Goal: Information Seeking & Learning: Learn about a topic

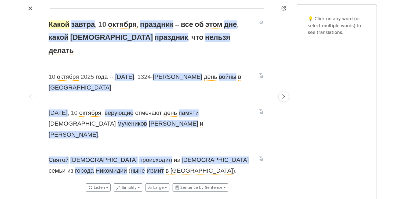
click at [66, 24] on span "Какой" at bounding box center [59, 24] width 21 height 9
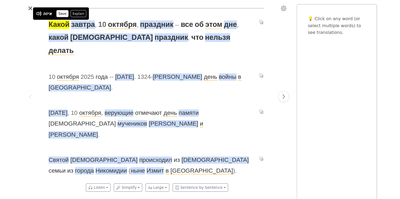
click at [64, 13] on button "Save" at bounding box center [63, 13] width 12 height 7
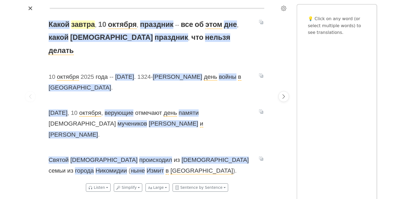
click at [84, 23] on span "завтра" at bounding box center [83, 24] width 24 height 9
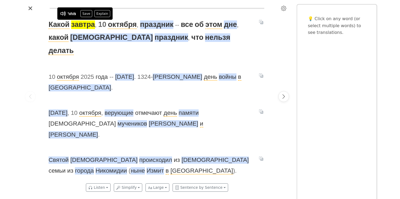
click at [72, 11] on div "מחר" at bounding box center [71, 13] width 9 height 6
click at [88, 13] on button "Save" at bounding box center [86, 13] width 12 height 7
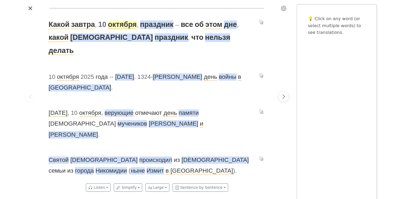
click at [122, 26] on span "октября" at bounding box center [122, 24] width 29 height 9
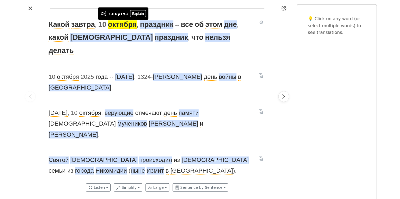
click at [119, 15] on div "באוקטובר" at bounding box center [118, 13] width 20 height 6
click at [120, 14] on div "באוקטובר" at bounding box center [118, 13] width 20 height 6
click at [119, 14] on div "באוקטובר" at bounding box center [118, 13] width 20 height 6
click at [162, 10] on div at bounding box center [157, 8] width 262 height 9
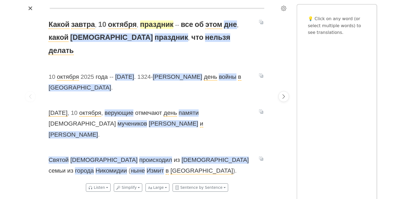
click at [157, 25] on span "праздник" at bounding box center [157, 24] width 34 height 9
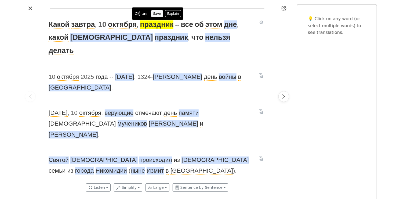
click at [157, 14] on button "Save" at bounding box center [157, 13] width 12 height 7
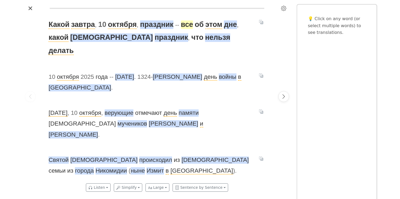
click at [188, 24] on span "все" at bounding box center [187, 24] width 12 height 9
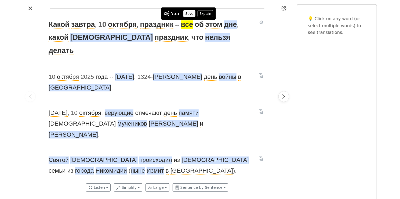
click at [190, 12] on button "Save" at bounding box center [189, 13] width 12 height 7
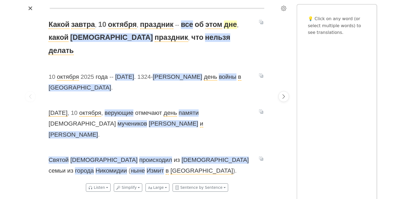
click at [229, 25] on span "дне" at bounding box center [230, 24] width 13 height 9
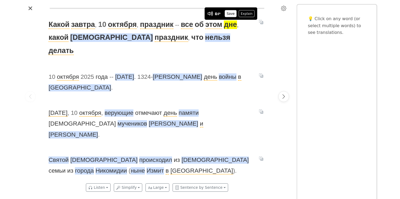
click at [230, 13] on button "Save" at bounding box center [231, 13] width 12 height 7
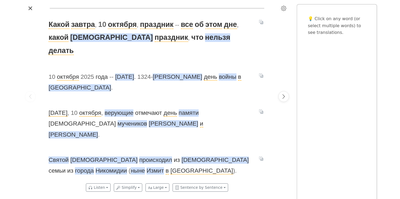
click at [95, 42] on span "Какой [DATE] , [DATE] , праздник - - все об этом дне , какой [DEMOGRAPHIC_DATA]…" at bounding box center [151, 37] width 204 height 39
click at [91, 39] on span "[DEMOGRAPHIC_DATA]" at bounding box center [111, 37] width 83 height 9
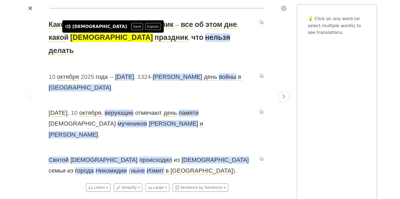
click at [130, 52] on div "Какой [DATE] , [DATE] , праздник - - все об этом дне , какой [DEMOGRAPHIC_DATA]…" at bounding box center [157, 96] width 228 height 167
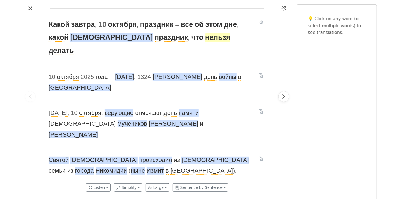
click at [205, 42] on span "нельзя" at bounding box center [217, 37] width 25 height 9
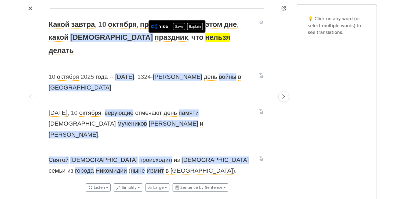
click at [156, 28] on icon at bounding box center [154, 26] width 7 height 7
click at [181, 27] on button "Save" at bounding box center [179, 26] width 12 height 7
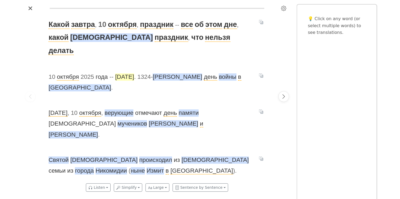
click at [130, 73] on span "[DATE]" at bounding box center [124, 76] width 19 height 7
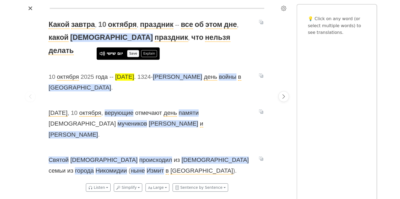
click at [133, 53] on button "Save" at bounding box center [133, 53] width 12 height 7
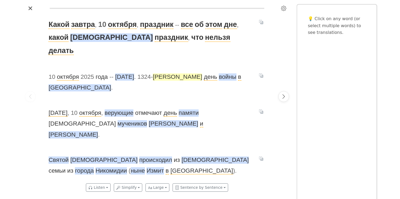
click at [159, 73] on span "[PERSON_NAME]" at bounding box center [177, 76] width 49 height 7
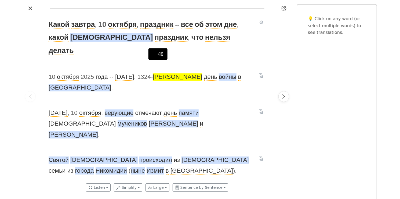
click at [151, 81] on div "Какой [DATE] , [DATE] , праздник - - все об этом дне , какой [DEMOGRAPHIC_DATA]…" at bounding box center [157, 96] width 228 height 167
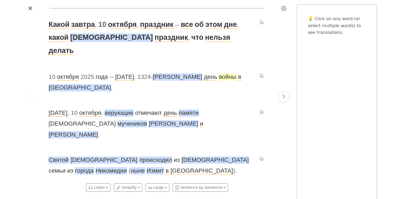
click at [219, 73] on span "войны" at bounding box center [227, 76] width 17 height 7
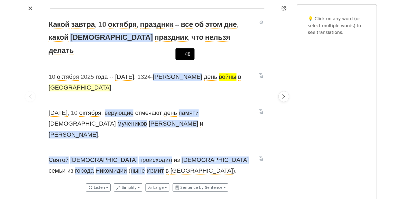
click at [111, 84] on span "[GEOGRAPHIC_DATA]" at bounding box center [80, 87] width 63 height 7
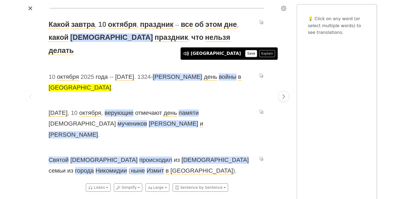
click at [245, 54] on button "Save" at bounding box center [251, 53] width 12 height 7
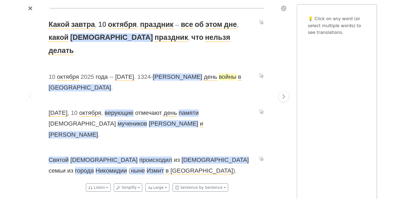
click at [219, 73] on span "войны" at bounding box center [227, 76] width 17 height 7
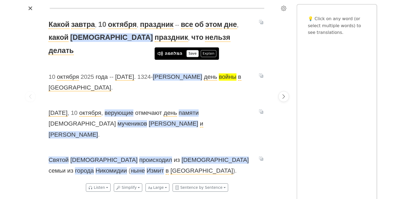
click at [192, 56] on button "Save" at bounding box center [192, 53] width 12 height 7
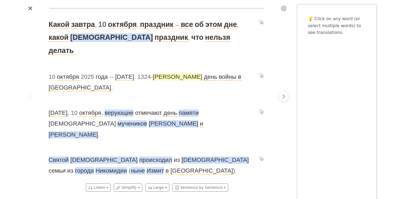
click at [158, 73] on span "[PERSON_NAME]" at bounding box center [177, 76] width 49 height 7
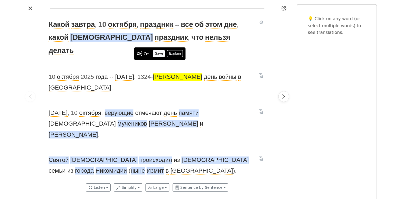
click at [159, 54] on button "Save" at bounding box center [159, 53] width 12 height 7
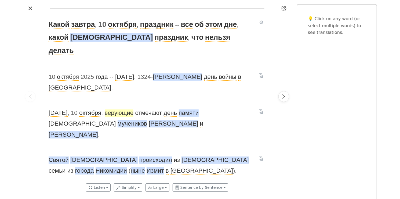
click at [124, 109] on span "верующие" at bounding box center [119, 112] width 29 height 7
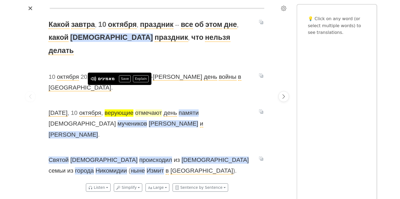
click at [148, 109] on span "отмечают" at bounding box center [148, 112] width 27 height 7
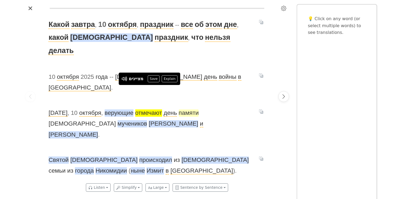
click at [192, 109] on span "памяти" at bounding box center [189, 112] width 20 height 7
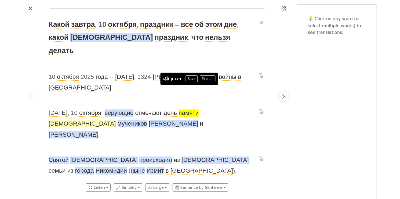
click at [116, 120] on span "[DEMOGRAPHIC_DATA]" at bounding box center [82, 123] width 67 height 7
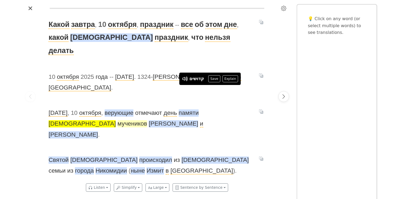
click at [147, 120] on span "мучеников" at bounding box center [133, 123] width 30 height 7
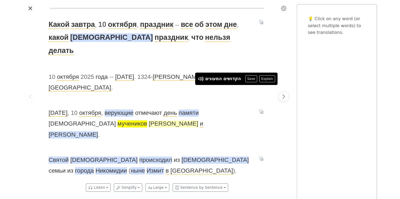
click at [149, 120] on span "[PERSON_NAME]" at bounding box center [173, 123] width 49 height 7
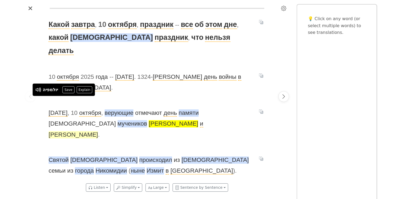
click at [98, 131] on span "[PERSON_NAME]" at bounding box center [73, 134] width 49 height 7
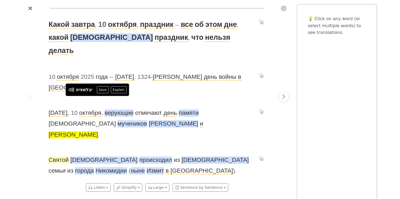
click at [64, 156] on span "Святой" at bounding box center [59, 159] width 20 height 7
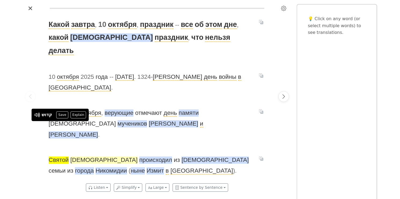
click at [89, 156] on span "[DEMOGRAPHIC_DATA]" at bounding box center [103, 159] width 67 height 7
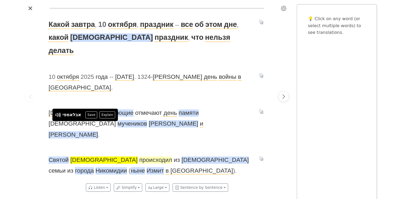
click at [139, 156] on span "происходил" at bounding box center [155, 159] width 33 height 7
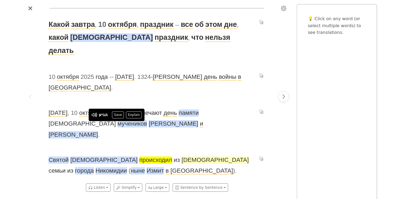
click at [181, 156] on span "[DEMOGRAPHIC_DATA]" at bounding box center [214, 159] width 67 height 7
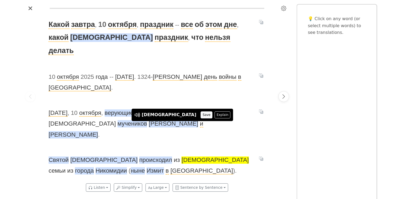
click at [200, 116] on button "Save" at bounding box center [206, 114] width 12 height 7
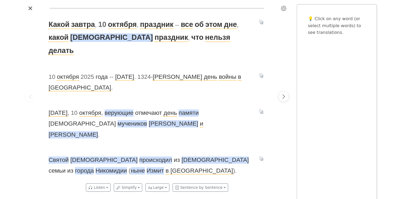
click at [211, 154] on span "[DEMOGRAPHIC_DATA][PERSON_NAME] происходил из [DEMOGRAPHIC_DATA] семьи из город…" at bounding box center [151, 165] width 204 height 22
click at [94, 160] on span "города" at bounding box center [84, 170] width 19 height 7
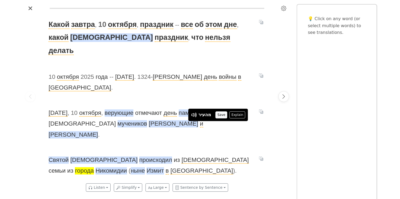
click at [224, 115] on button "Save" at bounding box center [221, 114] width 12 height 7
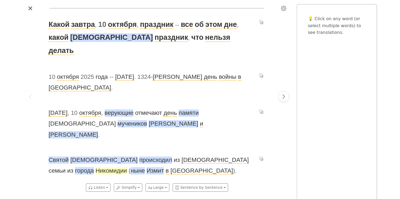
click at [96, 160] on span "Никомидии" at bounding box center [111, 170] width 31 height 7
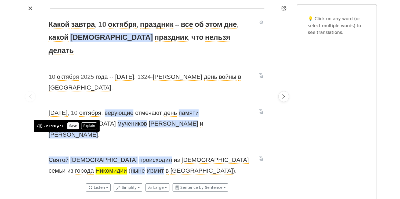
click at [75, 126] on button "Save" at bounding box center [73, 125] width 12 height 7
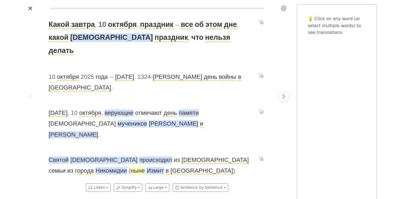
click at [131, 160] on span "ныне" at bounding box center [138, 170] width 14 height 7
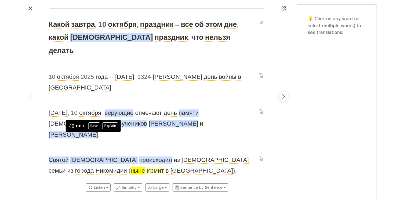
click at [147, 160] on span "Измит" at bounding box center [155, 170] width 17 height 7
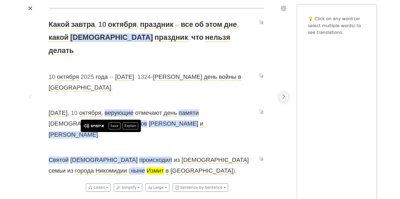
click at [284, 97] on icon "Next page" at bounding box center [284, 96] width 2 height 4
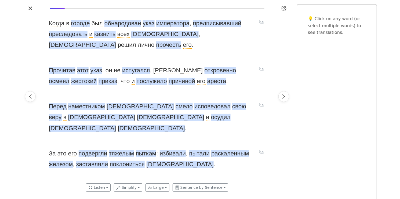
scroll to position [0, 228]
click at [89, 22] on span "городе" at bounding box center [80, 23] width 19 height 7
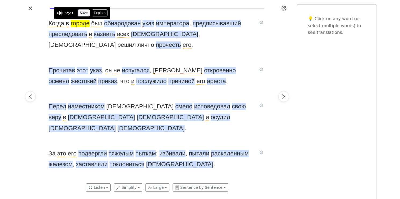
click at [84, 14] on button "Save" at bounding box center [84, 12] width 12 height 7
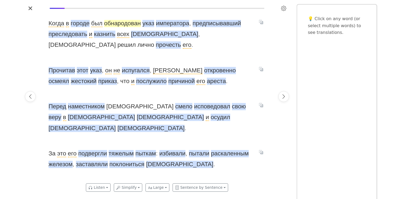
click at [128, 25] on span "обнародован" at bounding box center [122, 23] width 37 height 7
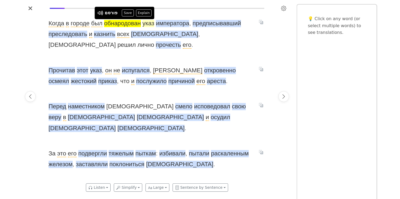
click at [151, 26] on span "указ" at bounding box center [148, 23] width 12 height 7
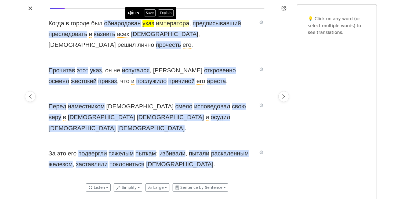
click at [173, 23] on span "императора" at bounding box center [172, 23] width 33 height 7
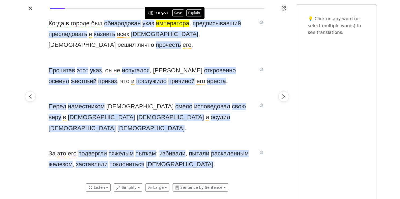
click at [179, 12] on button "Save" at bounding box center [178, 12] width 12 height 7
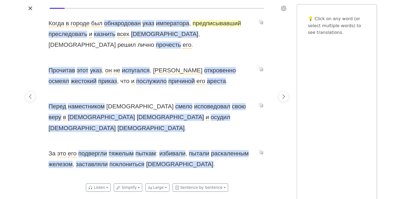
click at [215, 23] on span "предписывавший" at bounding box center [217, 23] width 49 height 7
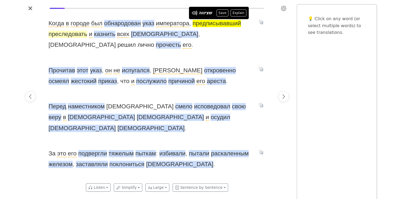
click at [75, 36] on span "преследовать" at bounding box center [68, 34] width 39 height 7
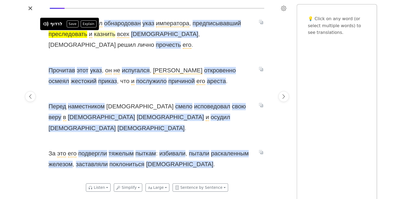
click at [101, 34] on span "казнить" at bounding box center [104, 34] width 21 height 7
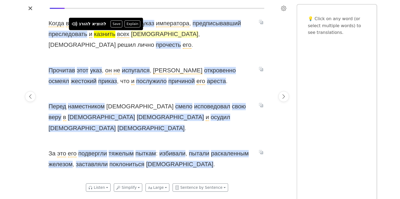
click at [149, 36] on span "[DEMOGRAPHIC_DATA]" at bounding box center [164, 34] width 67 height 7
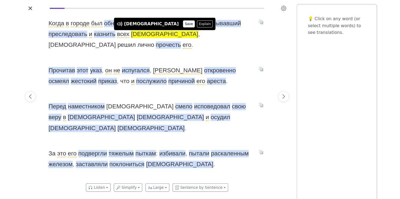
click at [183, 22] on button "Save" at bounding box center [189, 23] width 12 height 7
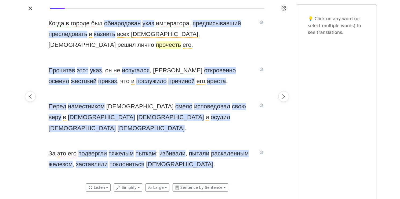
click at [181, 41] on span "прочесть" at bounding box center [168, 44] width 25 height 7
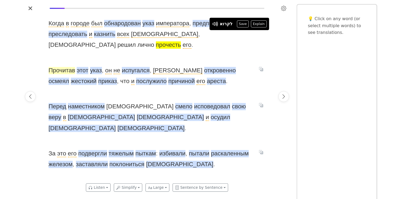
click at [71, 72] on span "Прочитав" at bounding box center [62, 70] width 27 height 7
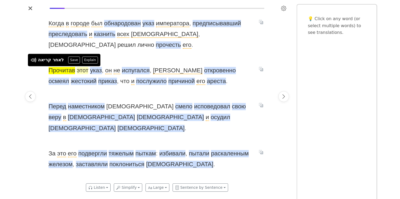
click at [83, 72] on span "этот" at bounding box center [83, 70] width 12 height 7
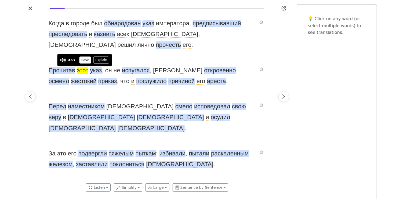
click at [85, 61] on button "Save" at bounding box center [85, 59] width 12 height 7
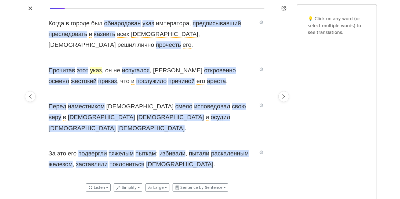
click at [96, 71] on span "указ" at bounding box center [96, 70] width 12 height 7
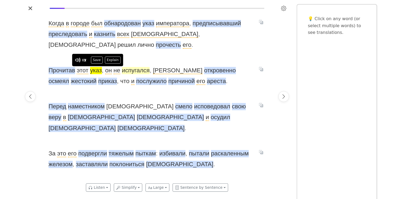
click at [134, 72] on span "испугался" at bounding box center [136, 70] width 28 height 7
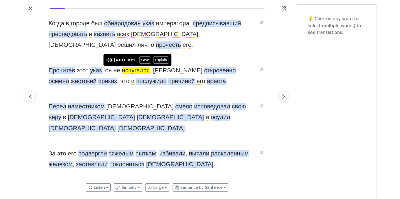
click at [137, 72] on span "испугался" at bounding box center [136, 70] width 28 height 7
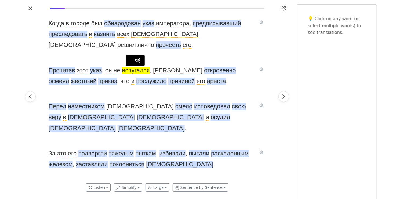
click at [137, 72] on span "испугался" at bounding box center [136, 70] width 28 height 7
click at [99, 70] on span "указ" at bounding box center [96, 70] width 12 height 7
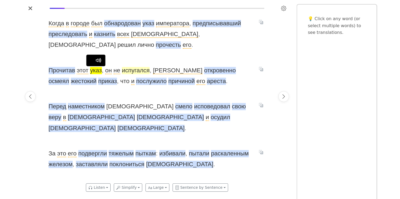
click at [138, 71] on span "испугался" at bounding box center [136, 70] width 28 height 7
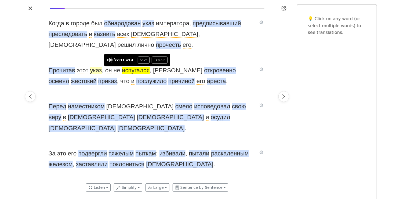
click at [93, 70] on span "указ" at bounding box center [96, 70] width 12 height 7
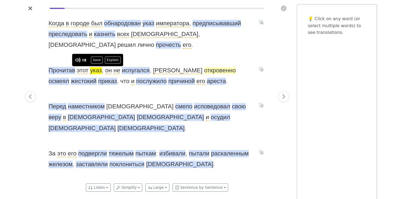
click at [204, 70] on span "откровенно" at bounding box center [220, 70] width 32 height 7
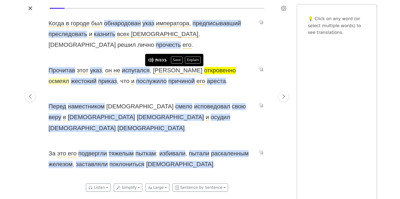
click at [69, 78] on span "осмеял" at bounding box center [59, 81] width 21 height 7
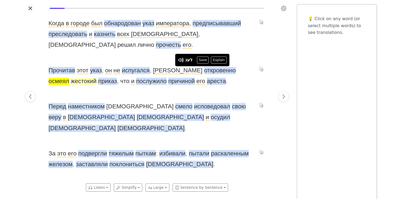
click at [97, 78] on span "жестокий" at bounding box center [84, 81] width 26 height 7
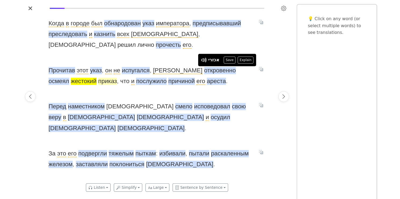
click at [98, 82] on span "приказ" at bounding box center [107, 81] width 19 height 7
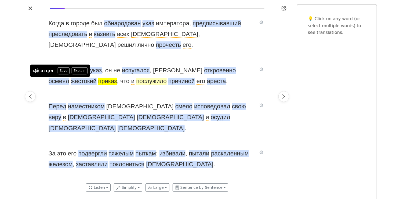
click at [136, 83] on span "послужило" at bounding box center [151, 81] width 31 height 7
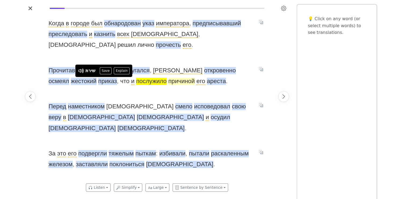
click at [168, 82] on span "причиной" at bounding box center [181, 81] width 27 height 7
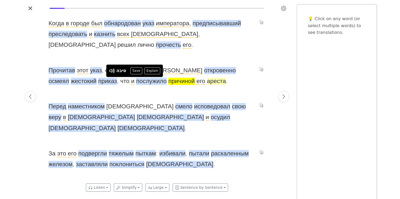
click at [207, 82] on span "ареста" at bounding box center [216, 81] width 19 height 7
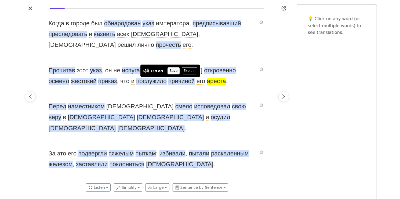
click at [172, 70] on button "Save" at bounding box center [174, 70] width 12 height 7
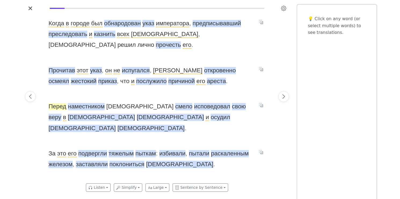
click at [64, 108] on span "Перед" at bounding box center [58, 106] width 18 height 7
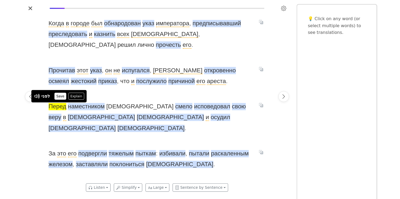
click at [64, 94] on button "Save" at bounding box center [60, 96] width 12 height 7
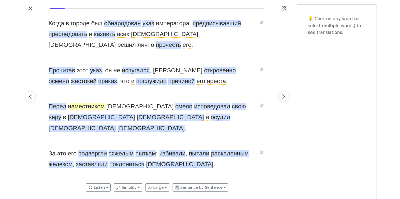
click at [92, 107] on span "наместником" at bounding box center [86, 106] width 37 height 7
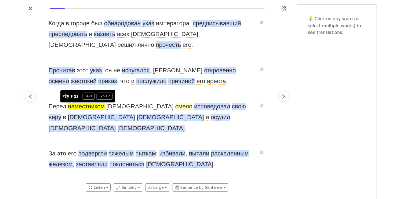
click at [175, 108] on span "смело" at bounding box center [183, 106] width 17 height 7
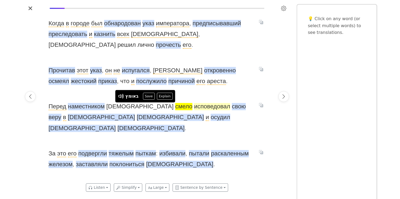
click at [194, 106] on span "исповедовал" at bounding box center [212, 106] width 36 height 7
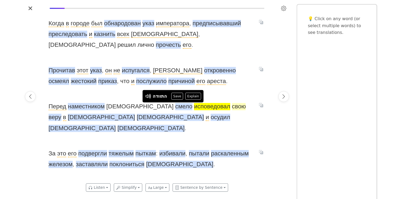
click at [232, 106] on span "свою" at bounding box center [239, 106] width 14 height 7
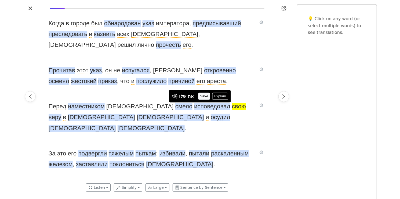
click at [199, 98] on button "Save" at bounding box center [204, 96] width 12 height 7
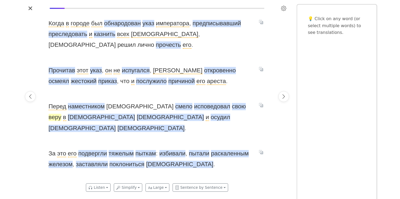
click at [61, 113] on span "веру" at bounding box center [55, 116] width 13 height 7
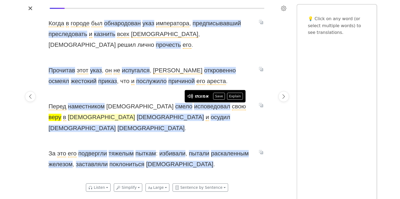
click at [135, 113] on span "[DEMOGRAPHIC_DATA]" at bounding box center [101, 116] width 67 height 7
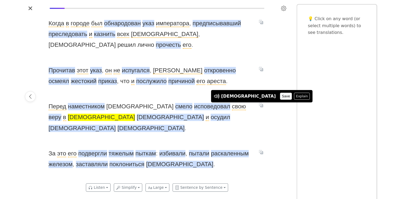
click at [280, 94] on button "Save" at bounding box center [286, 96] width 12 height 7
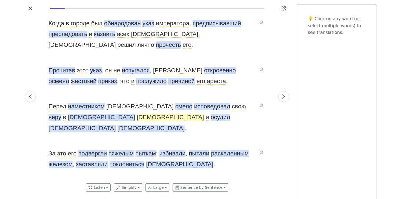
click at [137, 119] on span "[DEMOGRAPHIC_DATA]" at bounding box center [170, 116] width 67 height 7
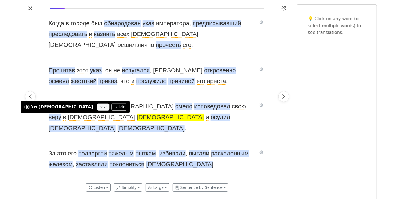
click at [97, 108] on button "Save" at bounding box center [103, 106] width 12 height 7
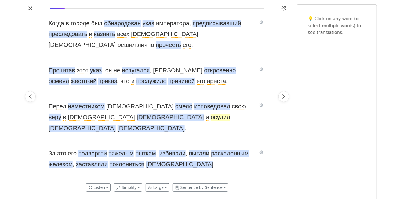
click at [211, 117] on span "осудил" at bounding box center [221, 116] width 20 height 7
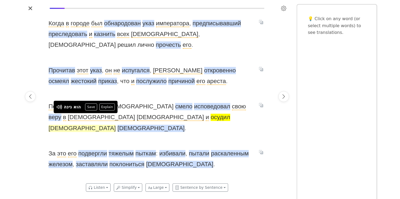
click at [110, 124] on span "[DEMOGRAPHIC_DATA]" at bounding box center [82, 127] width 67 height 7
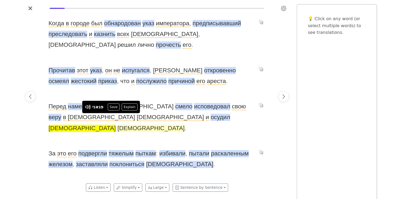
click at [145, 124] on span "[DEMOGRAPHIC_DATA]" at bounding box center [151, 127] width 67 height 7
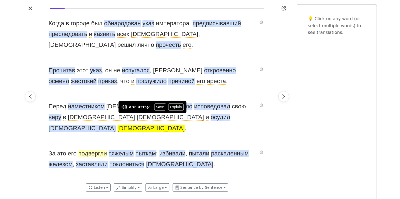
click at [99, 150] on span "подвергли" at bounding box center [92, 153] width 29 height 7
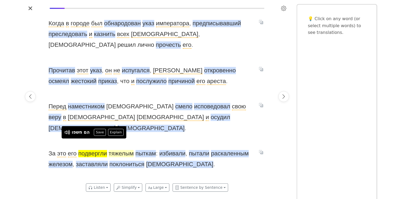
click at [126, 150] on span "тяжелым" at bounding box center [121, 153] width 25 height 7
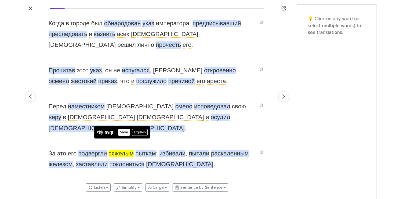
click at [128, 131] on button "Save" at bounding box center [124, 132] width 12 height 7
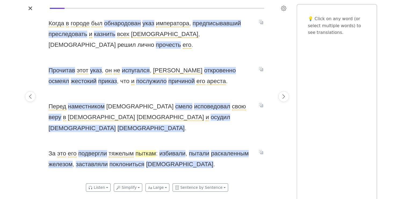
click at [152, 150] on span "пыткам" at bounding box center [146, 153] width 21 height 7
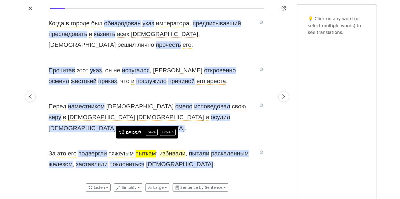
click at [169, 150] on span "избивали" at bounding box center [172, 153] width 26 height 7
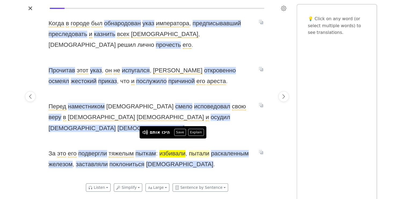
click at [196, 150] on span "пытали" at bounding box center [199, 153] width 20 height 7
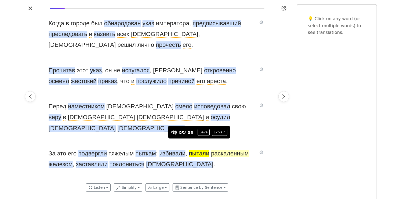
click at [216, 150] on span "раскаленным" at bounding box center [230, 153] width 38 height 7
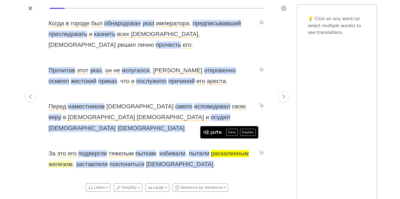
click at [63, 160] on span "железом" at bounding box center [61, 163] width 24 height 7
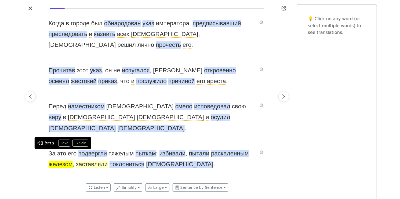
click at [94, 160] on span "заставляли" at bounding box center [92, 163] width 32 height 7
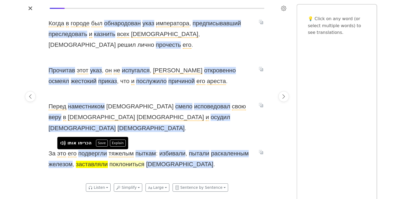
click at [120, 160] on span "поклониться" at bounding box center [126, 163] width 35 height 7
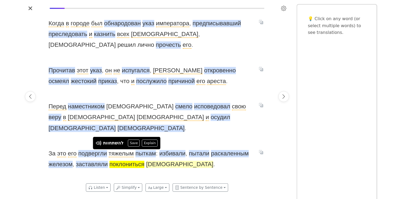
click at [156, 160] on span "[DEMOGRAPHIC_DATA]" at bounding box center [179, 163] width 67 height 7
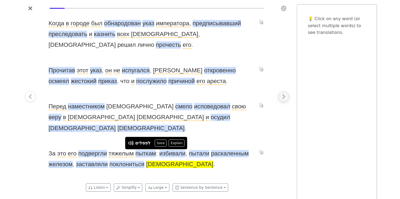
click at [283, 97] on icon "Next page" at bounding box center [283, 96] width 5 height 5
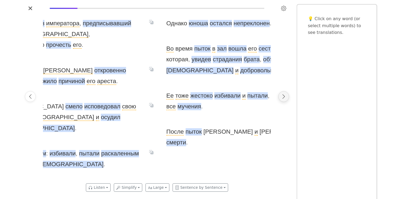
scroll to position [0, 455]
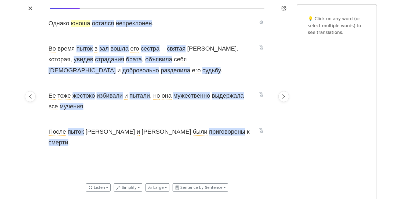
click at [77, 25] on span "юноша" at bounding box center [80, 23] width 19 height 7
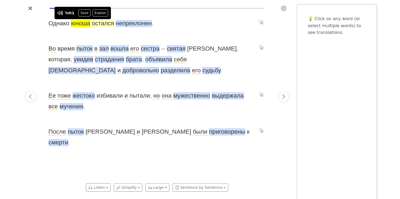
click at [105, 23] on span "остался" at bounding box center [103, 23] width 22 height 7
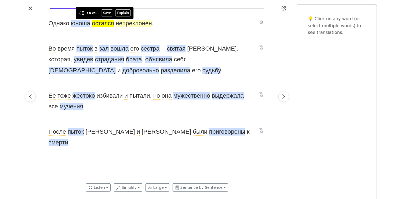
click at [133, 25] on span "непреклонен" at bounding box center [134, 23] width 36 height 7
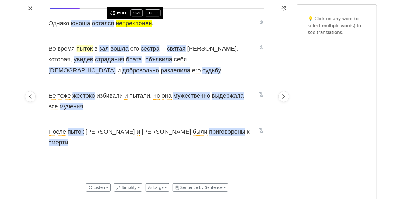
click at [87, 48] on span "пыток" at bounding box center [84, 48] width 16 height 7
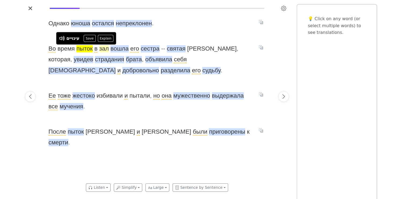
click at [107, 51] on span "зал" at bounding box center [104, 48] width 10 height 7
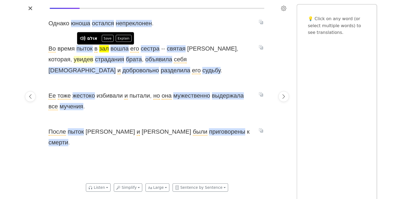
click at [74, 60] on span "увидев" at bounding box center [84, 59] width 20 height 7
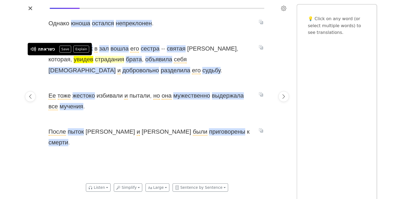
click at [95, 58] on span "страдания" at bounding box center [109, 59] width 29 height 7
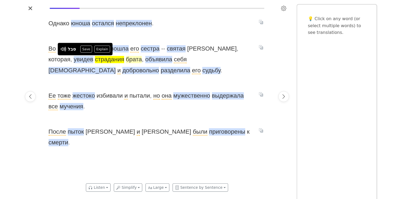
click at [126, 60] on span "брата" at bounding box center [134, 59] width 16 height 7
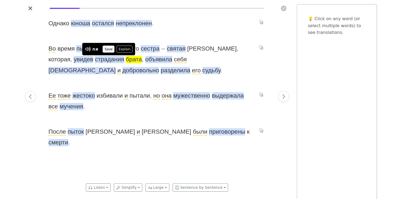
click at [108, 50] on button "Save" at bounding box center [109, 49] width 12 height 7
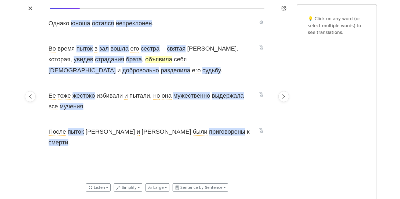
click at [145, 62] on span "объявила" at bounding box center [158, 59] width 27 height 7
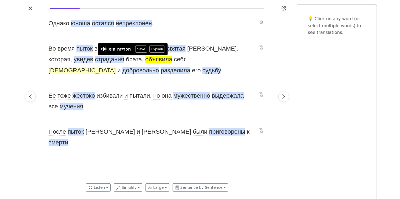
click at [116, 67] on span "[DEMOGRAPHIC_DATA]" at bounding box center [82, 70] width 67 height 7
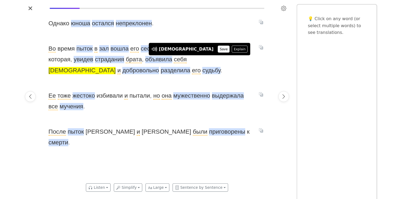
click at [218, 49] on button "Save" at bounding box center [224, 49] width 12 height 7
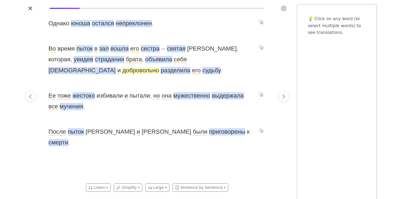
click at [159, 67] on span "добровольно" at bounding box center [140, 70] width 36 height 7
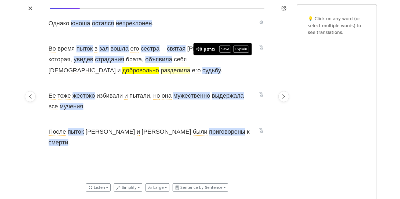
click at [161, 70] on span "разделила" at bounding box center [176, 70] width 30 height 7
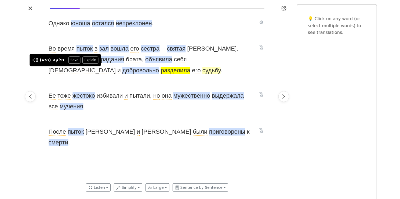
click at [202, 73] on span "судьбу" at bounding box center [211, 70] width 18 height 7
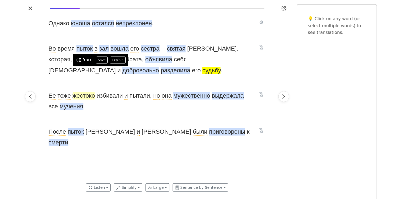
click at [87, 96] on span "жестоко" at bounding box center [84, 95] width 23 height 7
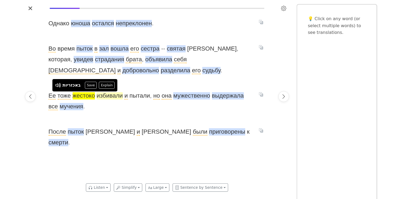
click at [111, 95] on span "избивали" at bounding box center [110, 95] width 26 height 7
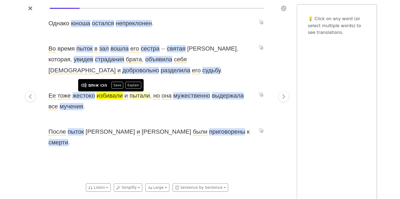
click at [138, 98] on span "пытали" at bounding box center [140, 95] width 20 height 7
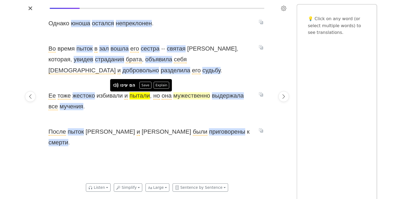
drag, startPoint x: 183, startPoint y: 99, endPoint x: 175, endPoint y: 99, distance: 7.8
click at [182, 99] on span "мужественно" at bounding box center [191, 95] width 37 height 7
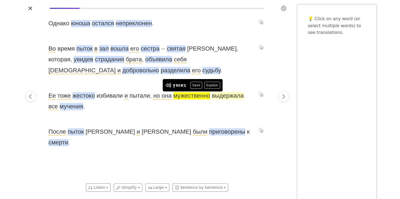
click at [220, 97] on span "выдержала" at bounding box center [228, 95] width 32 height 7
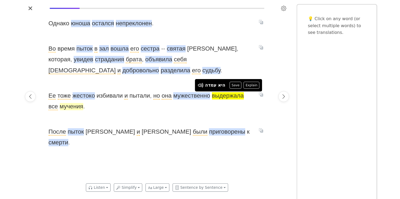
click at [72, 107] on span "мучения" at bounding box center [72, 106] width 24 height 7
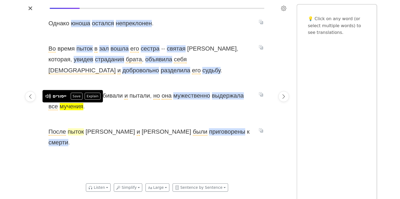
click at [78, 133] on span "пыток" at bounding box center [76, 131] width 16 height 7
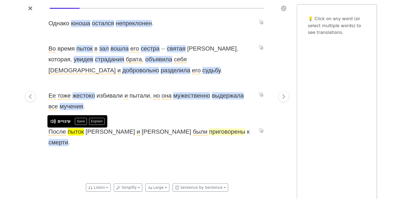
click at [209, 132] on span "приговорены" at bounding box center [227, 131] width 36 height 7
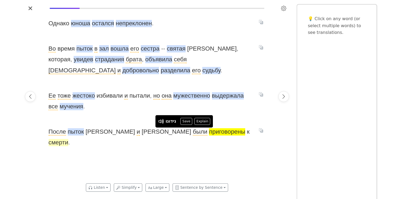
click at [68, 139] on span "смерти" at bounding box center [59, 142] width 20 height 7
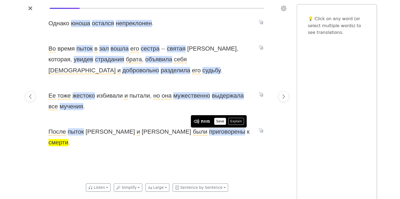
click at [219, 123] on button "Save" at bounding box center [220, 121] width 12 height 7
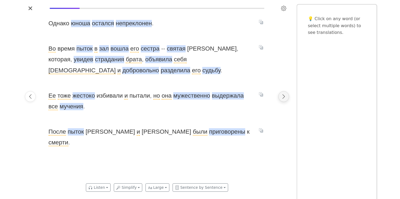
click at [286, 97] on icon "Next page" at bounding box center [283, 96] width 5 height 5
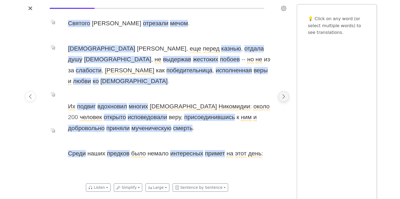
scroll to position [0, 683]
